Goal: Task Accomplishment & Management: Use online tool/utility

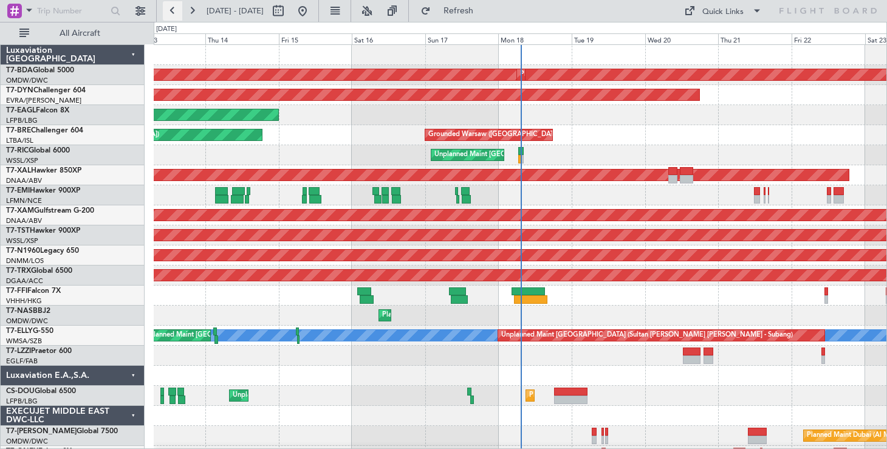
click at [174, 13] on button at bounding box center [172, 10] width 19 height 19
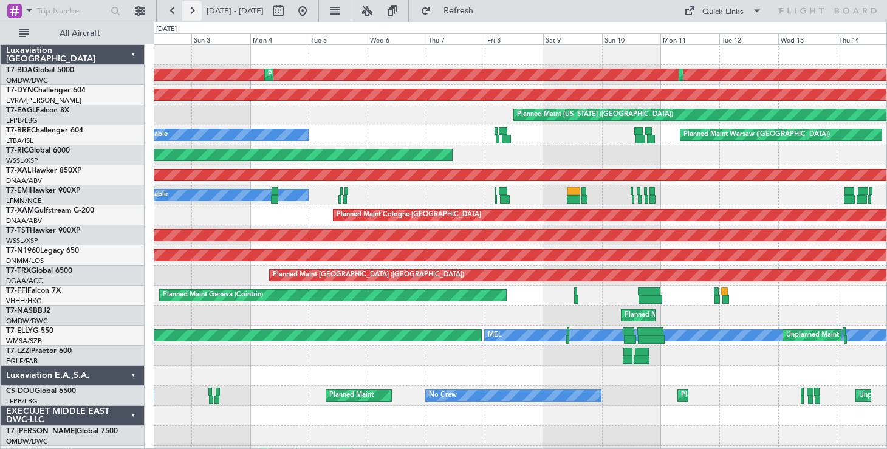
click at [196, 13] on button at bounding box center [191, 10] width 19 height 19
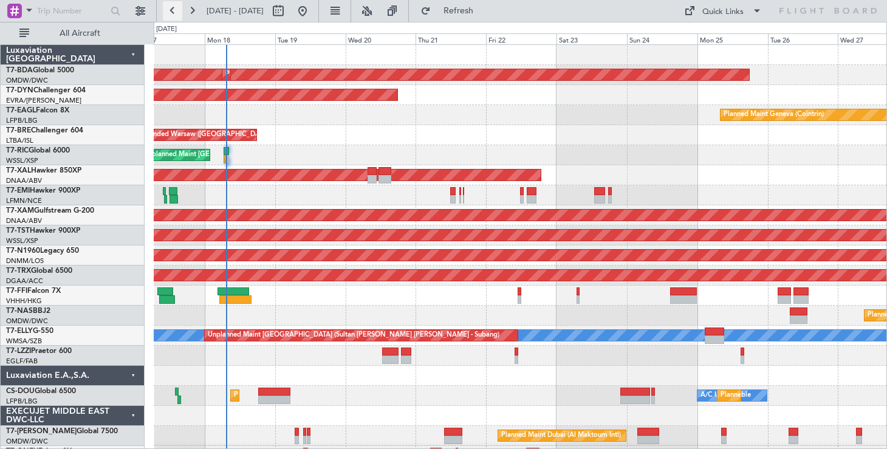
click at [173, 8] on button at bounding box center [172, 10] width 19 height 19
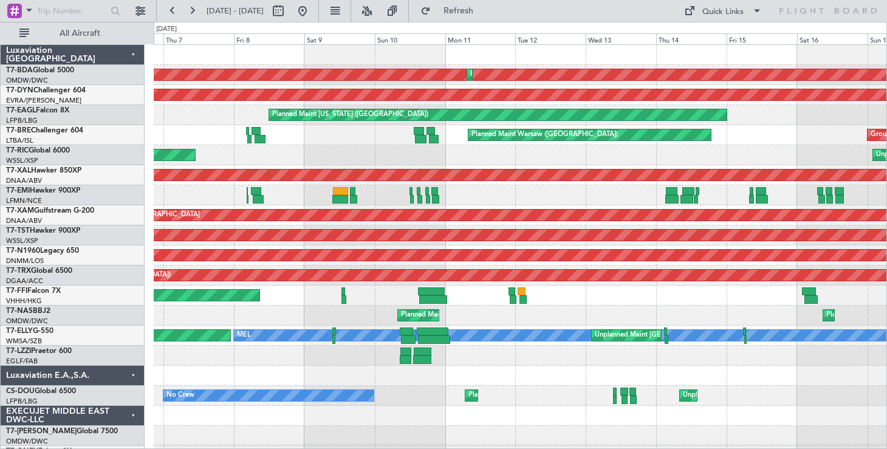
click at [380, 182] on div "Planned Maint [PERSON_NAME]" at bounding box center [520, 175] width 733 height 20
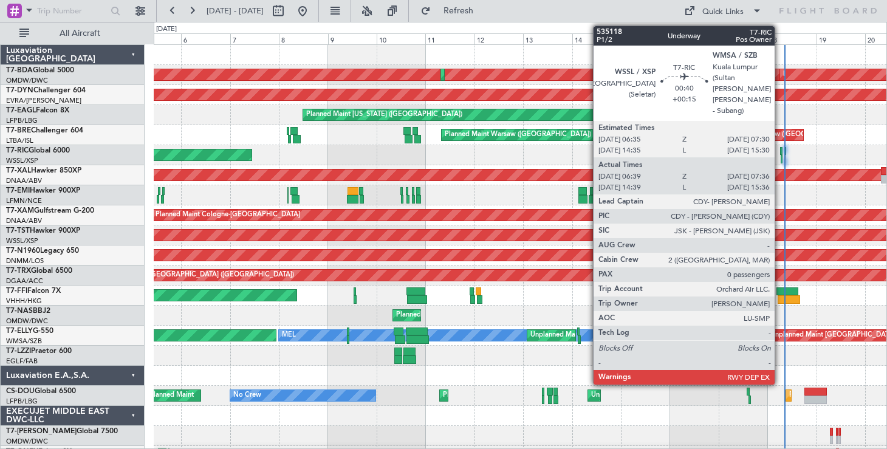
click at [781, 151] on div at bounding box center [781, 151] width 2 height 9
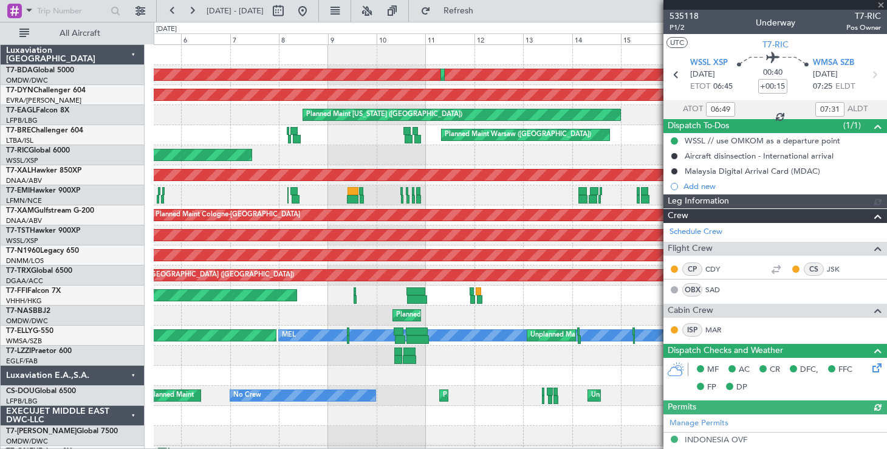
type input "[PERSON_NAME] (EYU)"
type input "A0727"
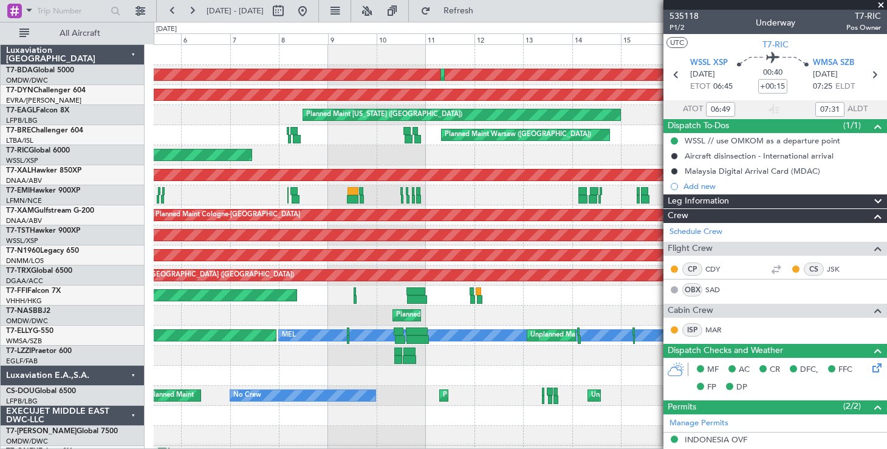
click at [882, 4] on span at bounding box center [881, 5] width 12 height 11
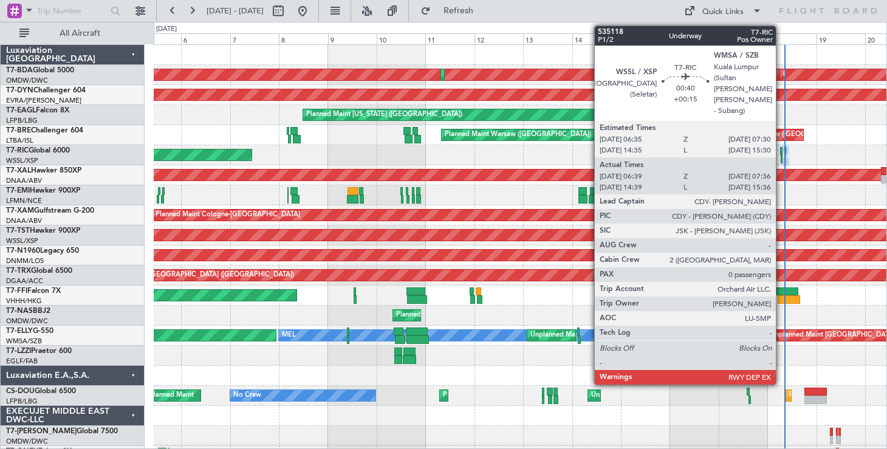
click at [781, 151] on div at bounding box center [781, 151] width 2 height 9
